Goal: Check status

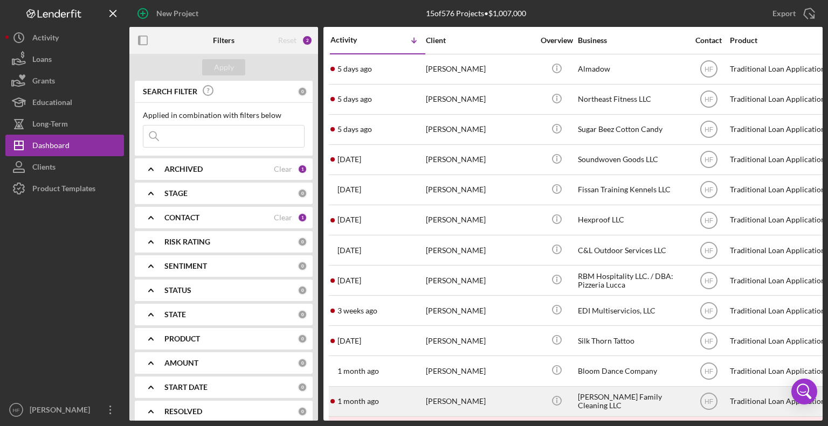
scroll to position [100, 0]
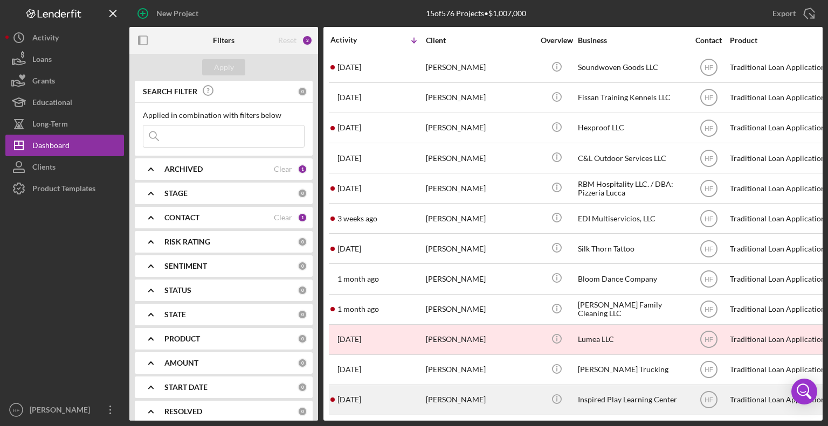
click at [489, 398] on div "[PERSON_NAME]" at bounding box center [480, 400] width 108 height 29
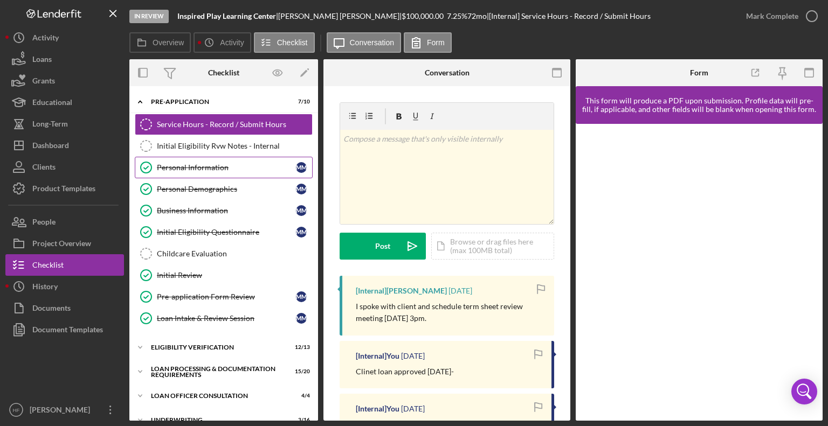
click at [192, 173] on link "Personal Information Personal Information M M" at bounding box center [224, 168] width 178 height 22
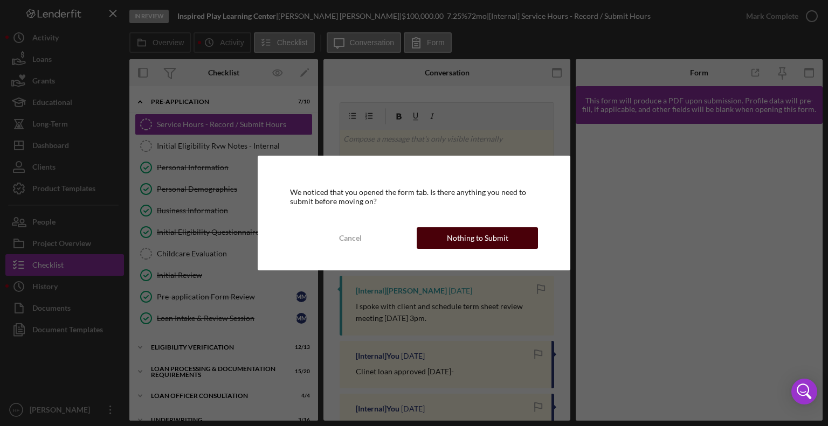
click at [459, 243] on div "Nothing to Submit" at bounding box center [477, 238] width 61 height 22
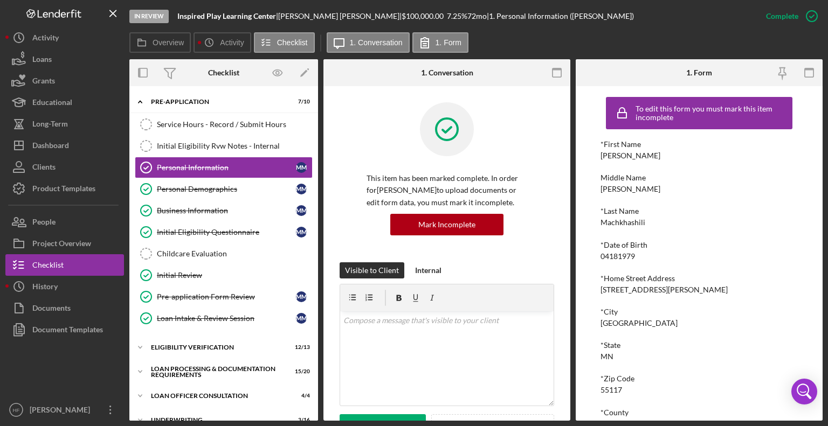
scroll to position [123, 0]
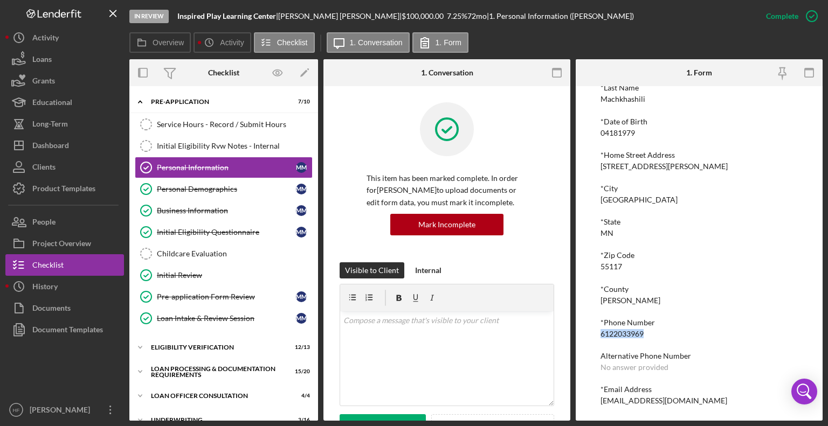
drag, startPoint x: 647, startPoint y: 334, endPoint x: 594, endPoint y: 332, distance: 52.9
click at [594, 332] on div "To edit this form you must mark this item incomplete *First Name [PERSON_NAME] …" at bounding box center [699, 253] width 247 height 335
copy div "6122033969"
